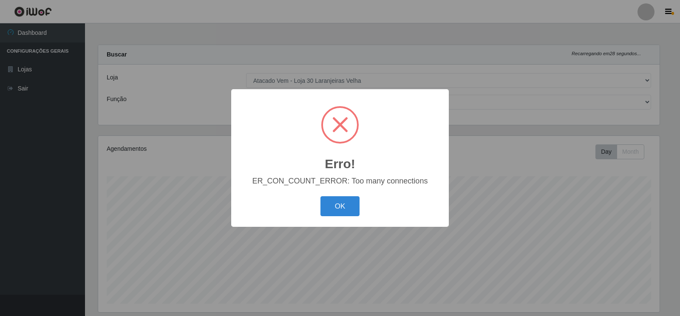
select select "495"
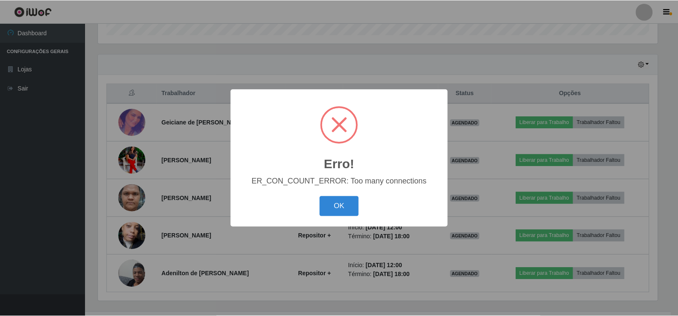
scroll to position [176, 562]
click at [337, 207] on button "OK" at bounding box center [341, 206] width 40 height 20
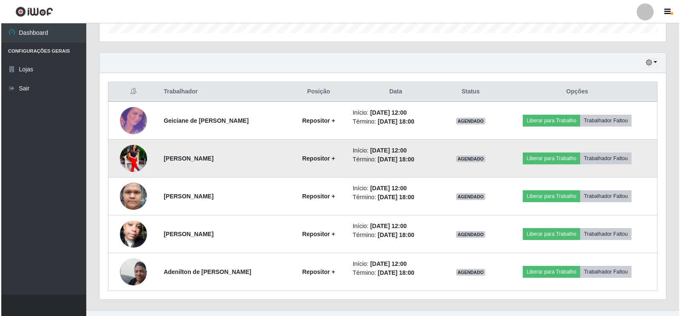
scroll to position [286, 0]
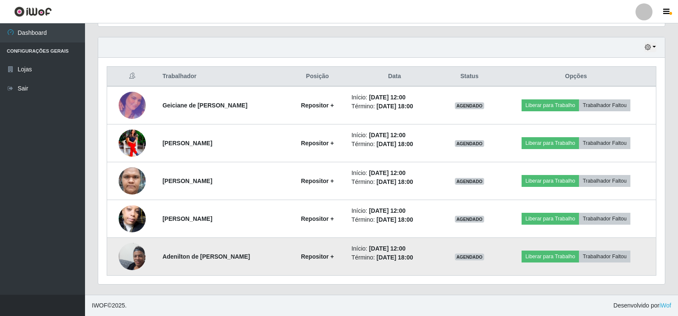
click at [138, 254] on img at bounding box center [132, 257] width 27 height 48
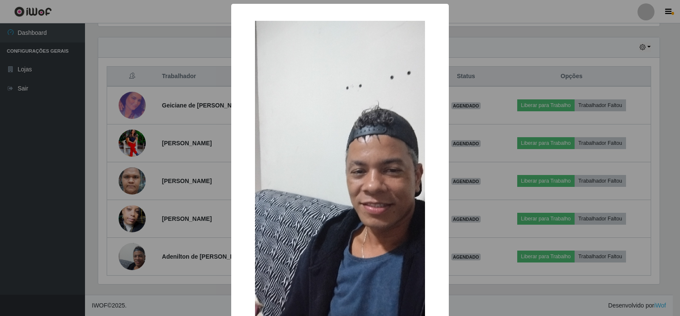
click at [476, 191] on div "× OK Cancel" at bounding box center [340, 158] width 680 height 316
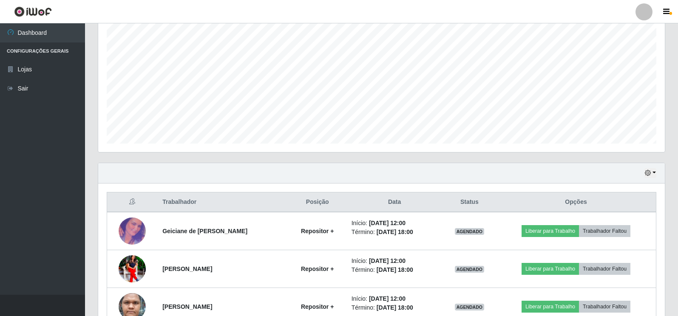
scroll to position [159, 0]
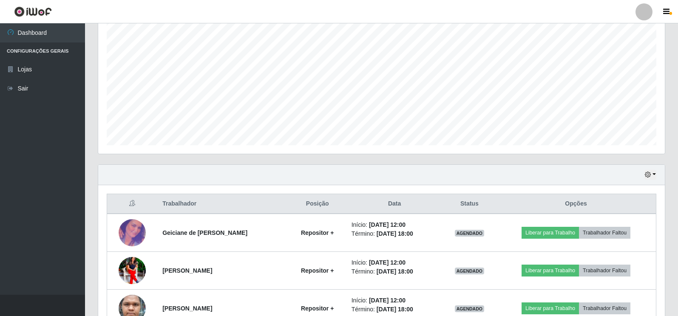
click at [657, 174] on div "Hoje 1 dia 3 dias 1 Semana Não encerrados" at bounding box center [381, 175] width 567 height 20
click at [654, 173] on button "button" at bounding box center [651, 175] width 12 height 10
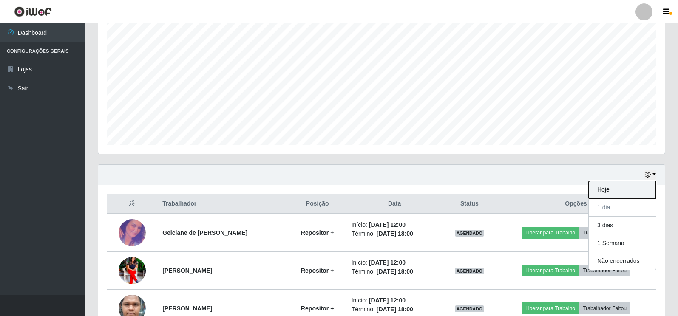
click at [605, 191] on button "Hoje" at bounding box center [622, 190] width 67 height 18
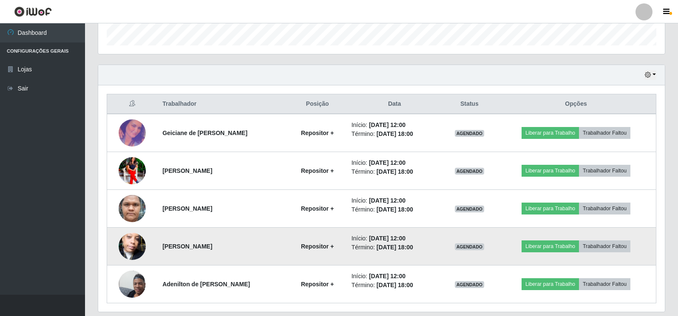
scroll to position [244, 0]
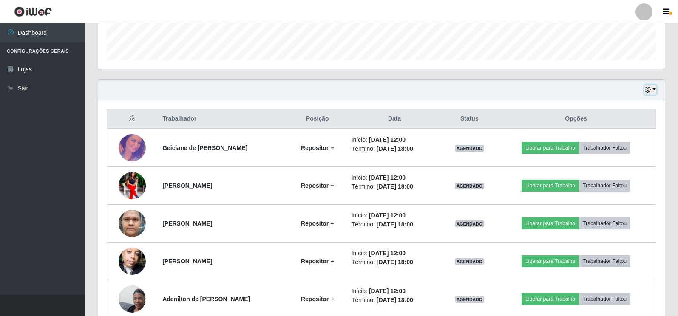
click at [654, 87] on button "button" at bounding box center [651, 90] width 12 height 10
click at [622, 124] on button "1 dia" at bounding box center [622, 123] width 67 height 18
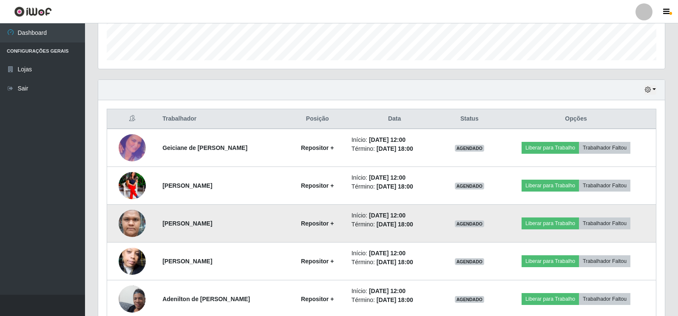
scroll to position [286, 0]
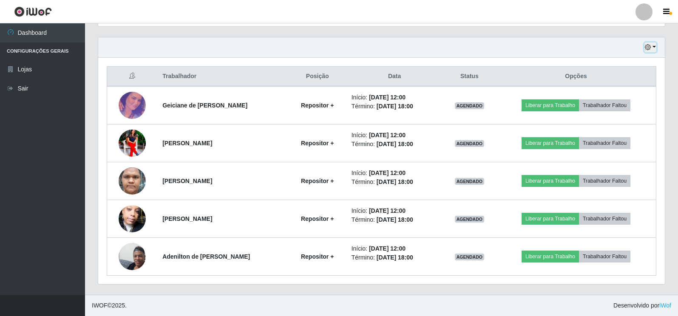
click at [656, 50] on button "button" at bounding box center [651, 48] width 12 height 10
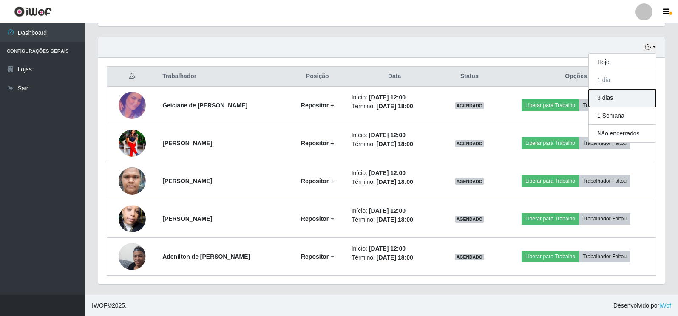
click at [620, 102] on button "3 dias" at bounding box center [622, 98] width 67 height 18
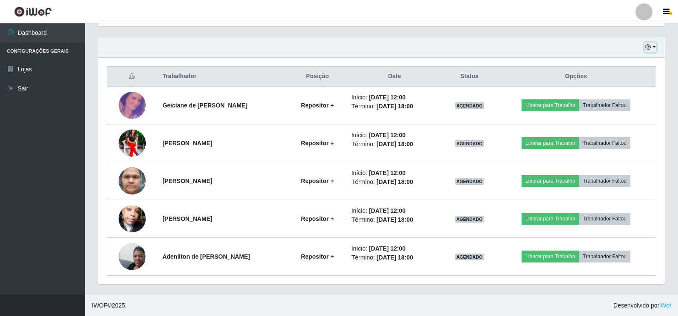
click at [655, 48] on button "button" at bounding box center [651, 48] width 12 height 10
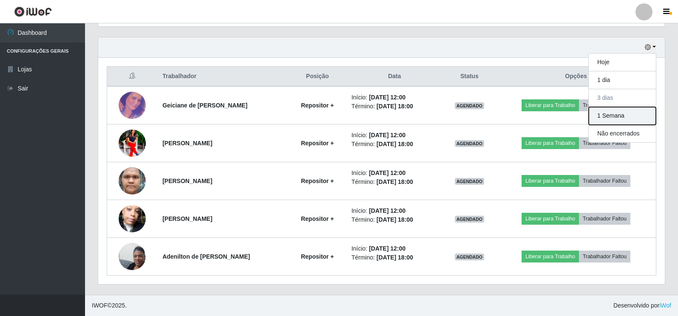
click at [607, 120] on button "1 Semana" at bounding box center [622, 116] width 67 height 18
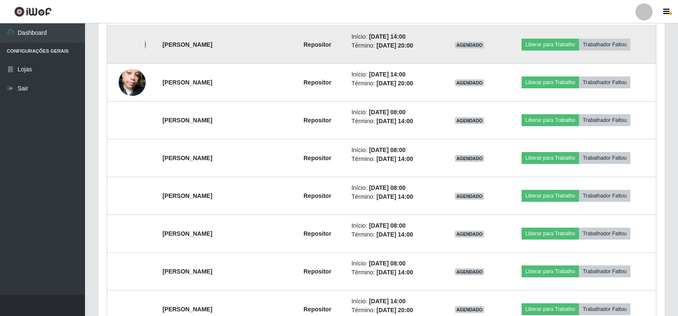
scroll to position [881, 0]
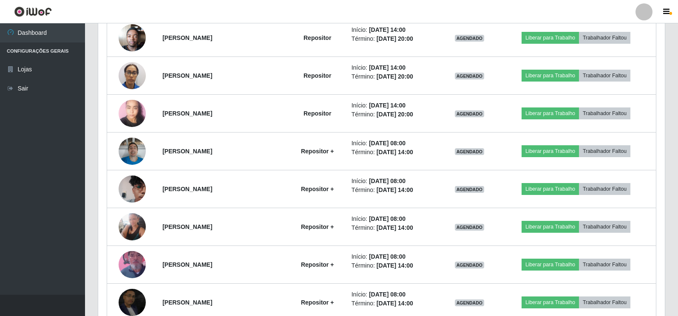
scroll to position [1094, 0]
